Goal: Find specific page/section: Find specific page/section

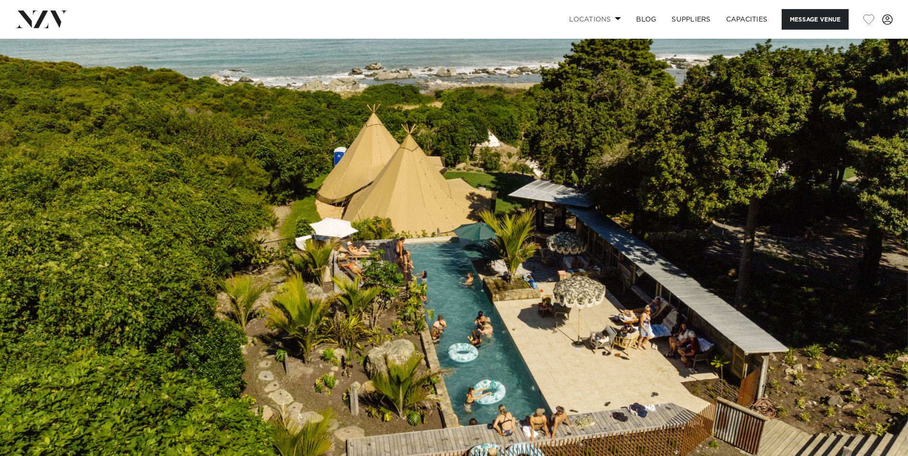
click at [609, 18] on link "Locations" at bounding box center [594, 19] width 67 height 21
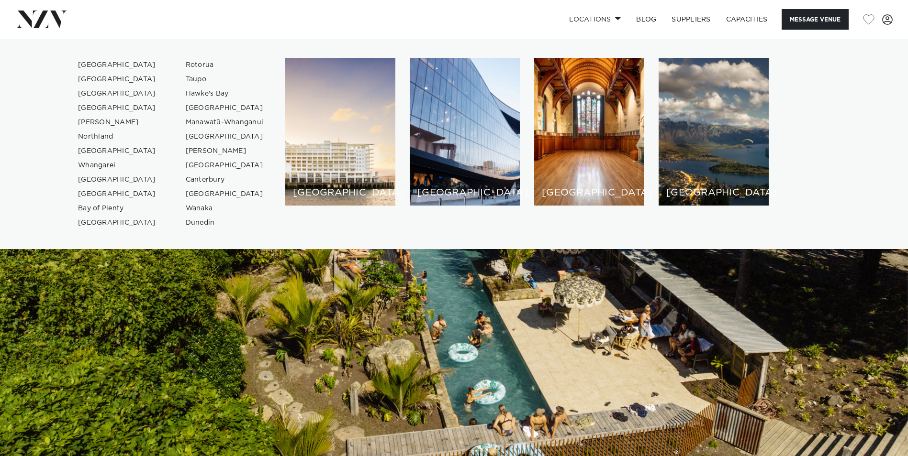
click at [260, 17] on link at bounding box center [142, 19] width 255 height 17
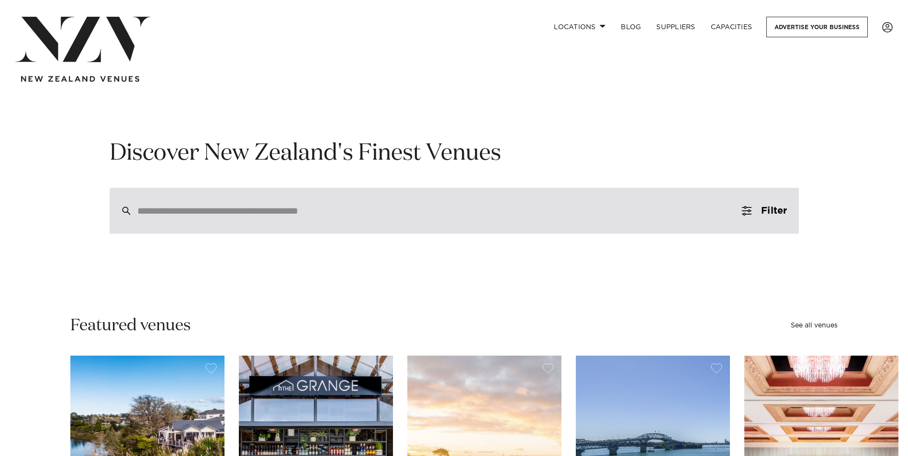
click at [282, 200] on div at bounding box center [454, 211] width 689 height 46
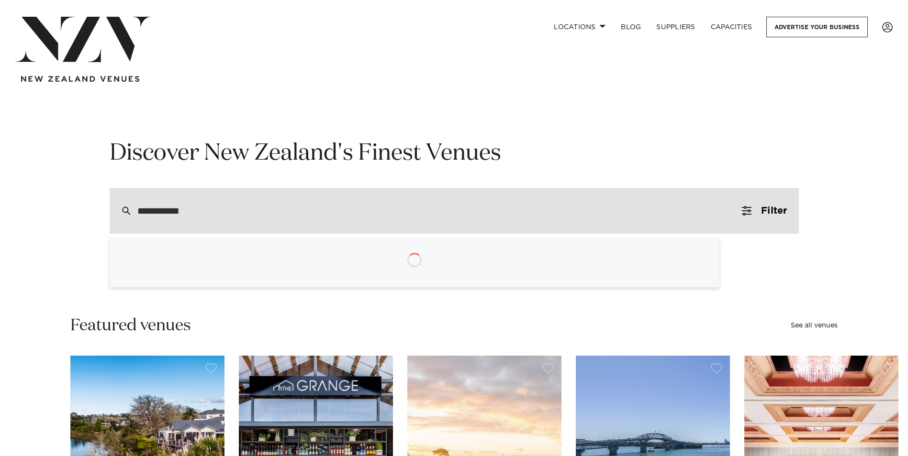
type input "**********"
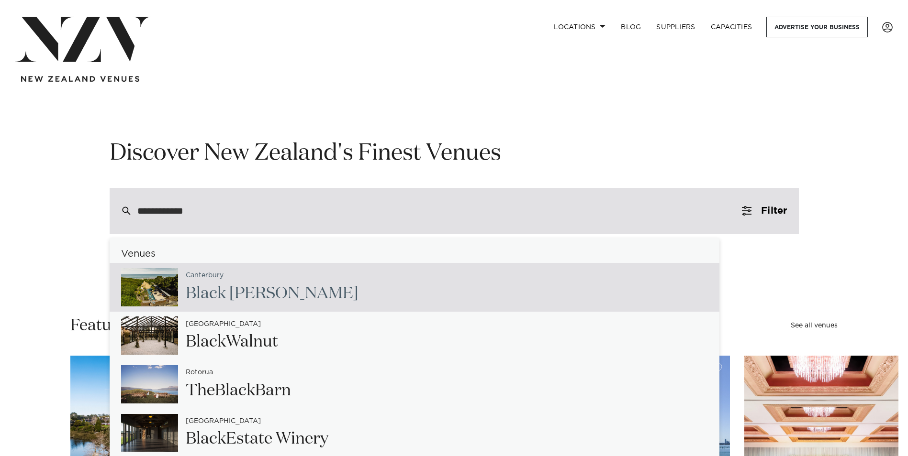
click at [229, 291] on span "Black" at bounding box center [293, 294] width 129 height 16
type input "**********"
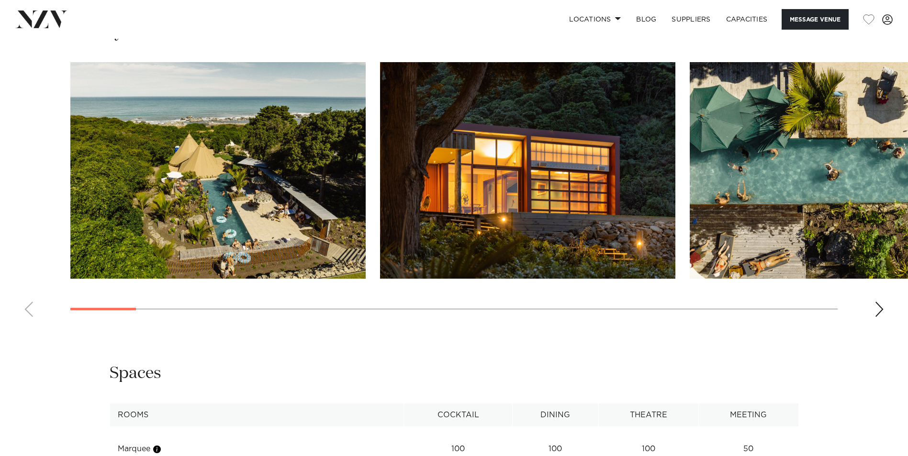
scroll to position [957, 0]
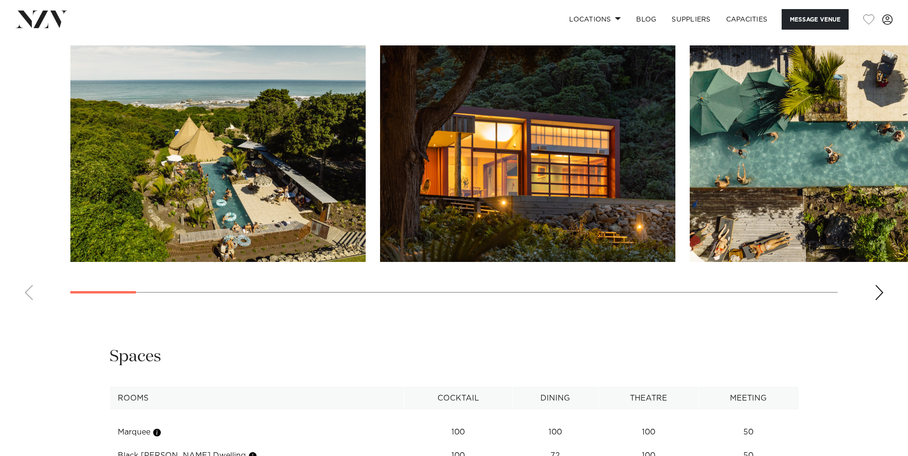
click at [882, 290] on div "Next slide" at bounding box center [879, 292] width 10 height 15
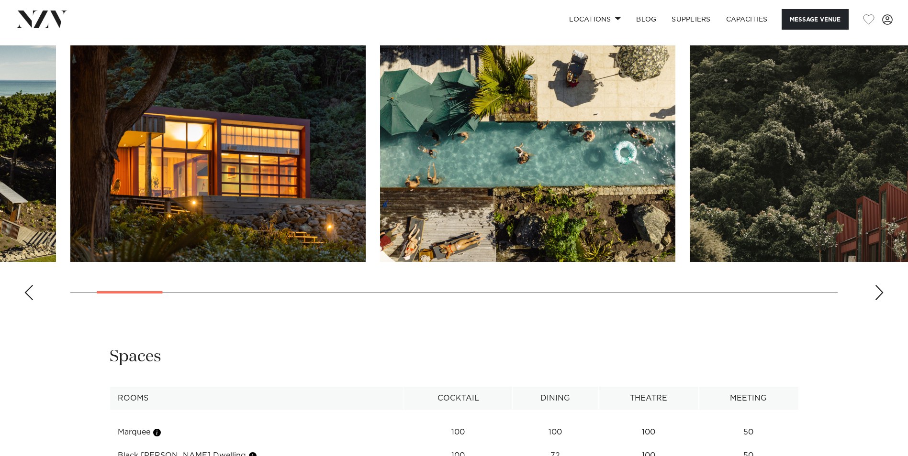
click at [880, 296] on div "Next slide" at bounding box center [879, 292] width 10 height 15
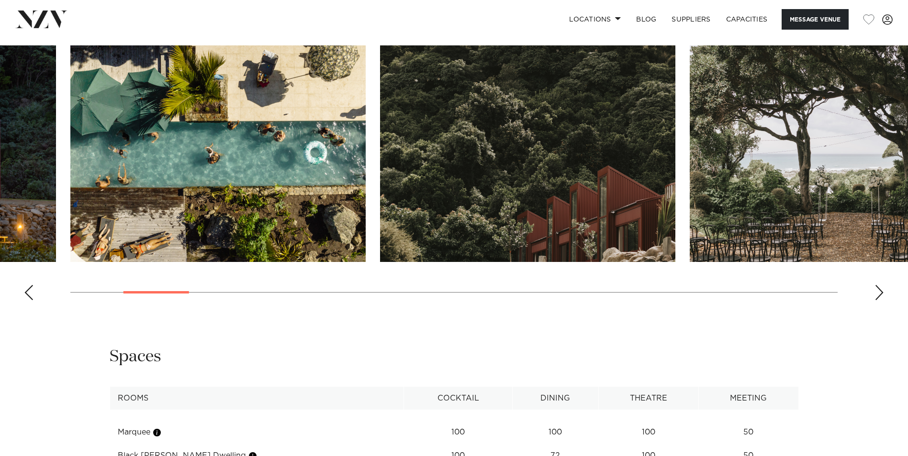
click at [881, 293] on div "Next slide" at bounding box center [879, 292] width 10 height 15
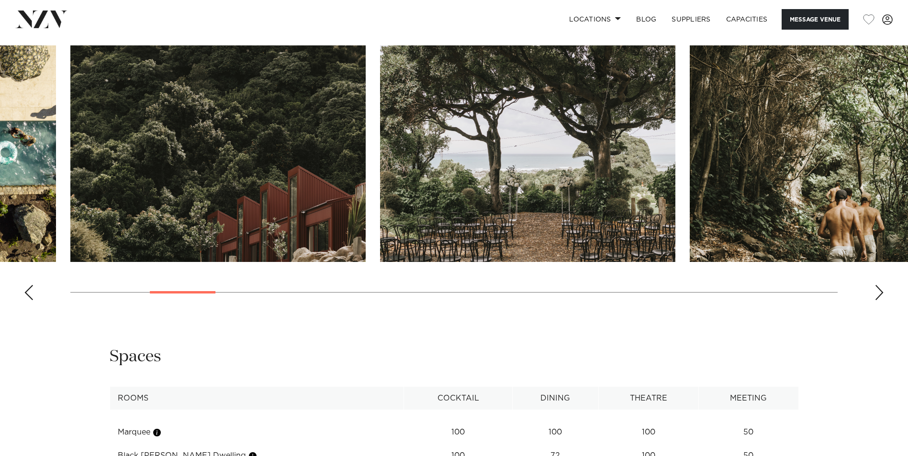
click at [878, 294] on div "Next slide" at bounding box center [879, 292] width 10 height 15
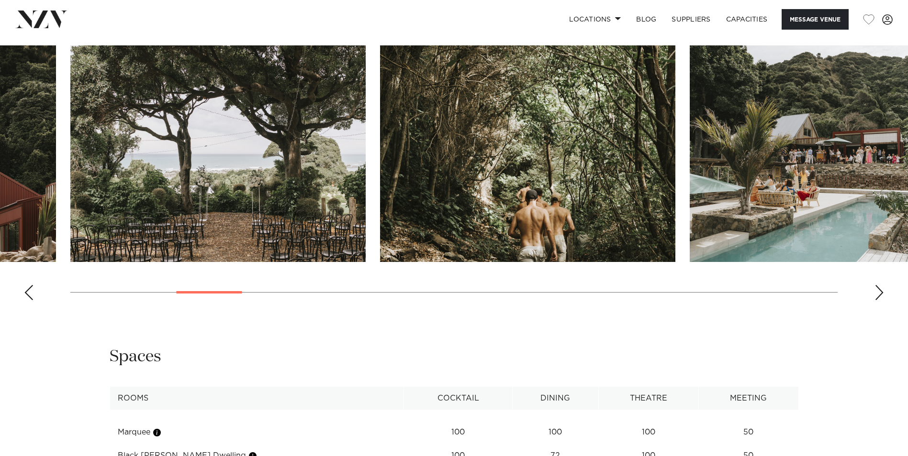
click at [878, 294] on div "Next slide" at bounding box center [879, 292] width 10 height 15
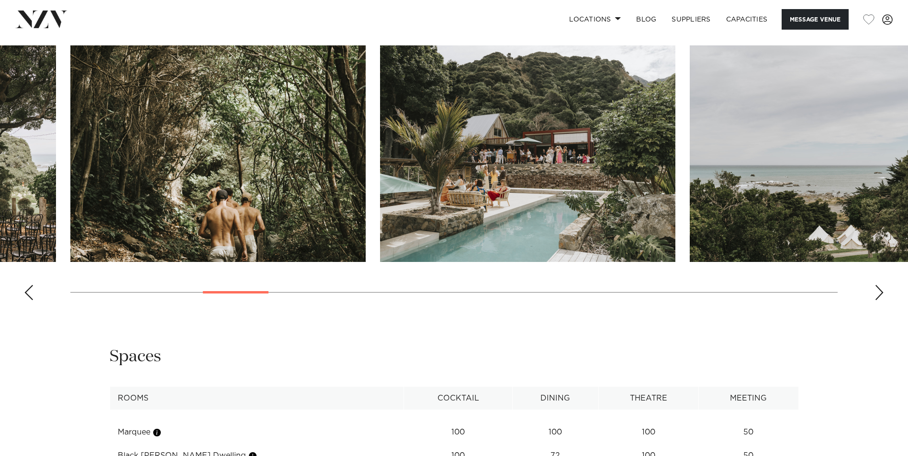
click at [878, 294] on div "Next slide" at bounding box center [879, 292] width 10 height 15
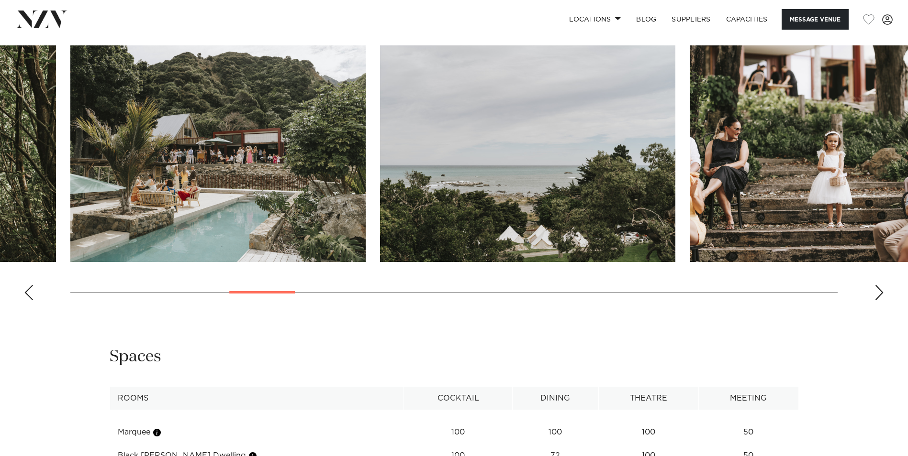
click at [878, 294] on div "Next slide" at bounding box center [879, 292] width 10 height 15
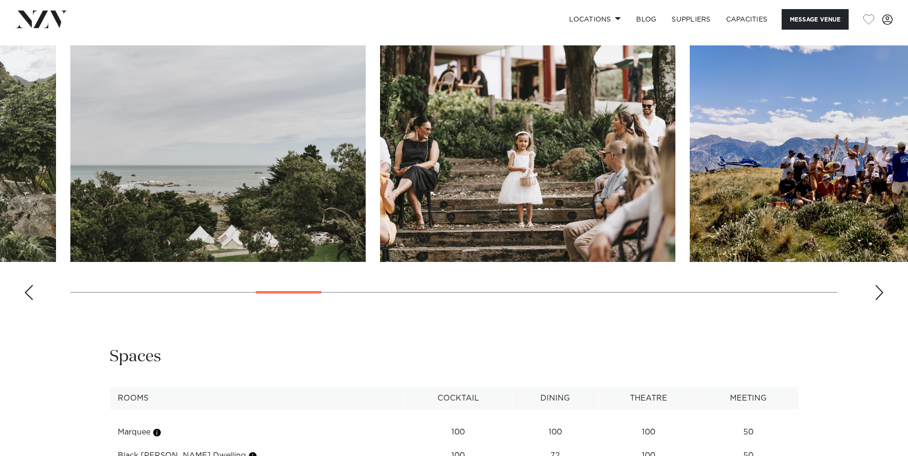
scroll to position [1244, 0]
